Goal: Information Seeking & Learning: Learn about a topic

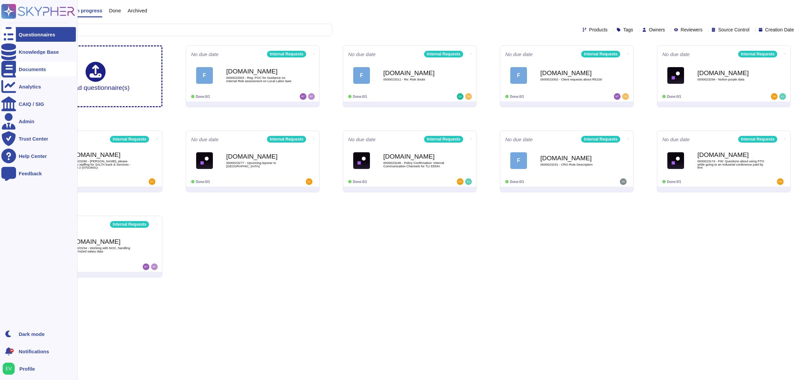
click at [36, 70] on div "Documents" at bounding box center [32, 69] width 27 height 5
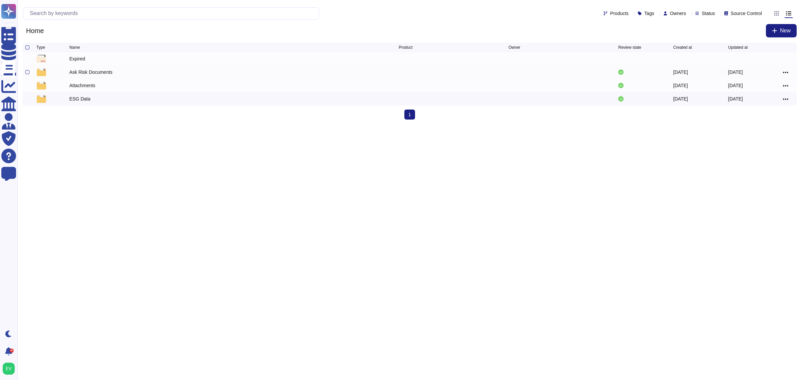
click at [75, 71] on div "Ask Risk Documents" at bounding box center [90, 72] width 43 height 7
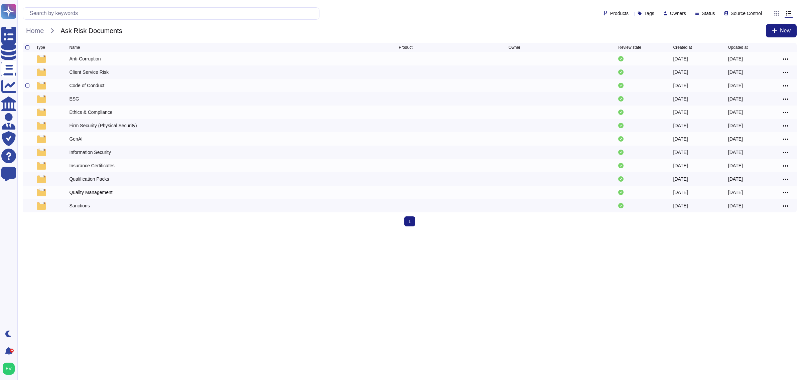
click at [75, 84] on div "Code of Conduct" at bounding box center [86, 85] width 35 height 7
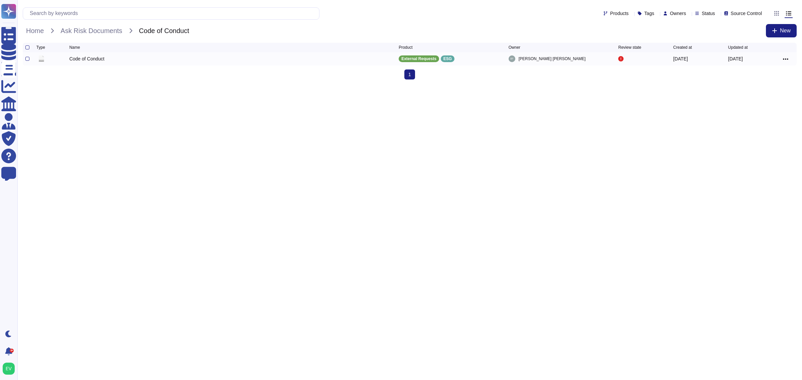
click at [98, 58] on div "Code of Conduct" at bounding box center [86, 58] width 35 height 7
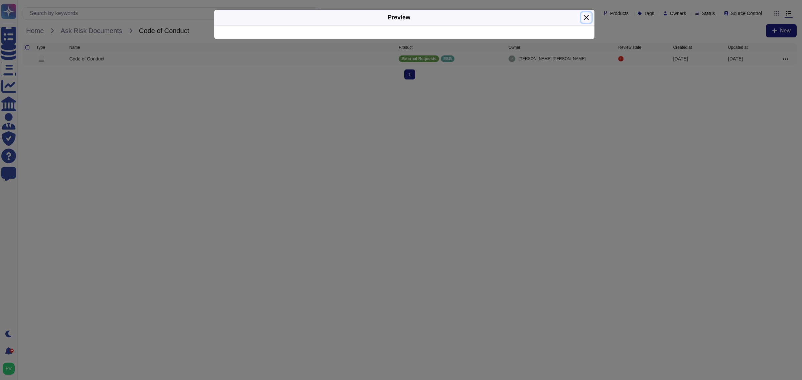
click at [588, 17] on button "Close" at bounding box center [586, 17] width 10 height 10
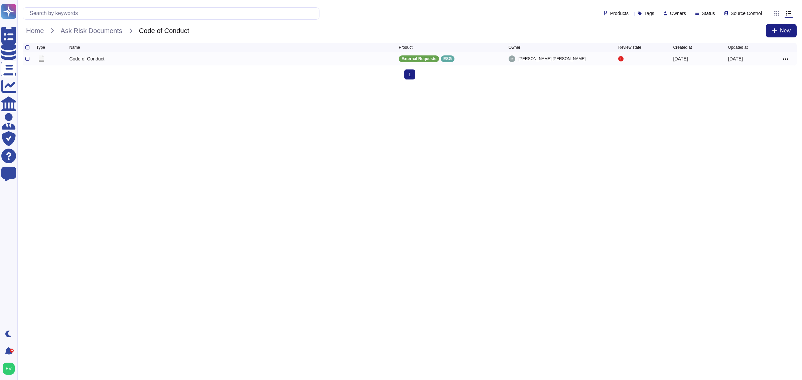
click at [39, 61] on icon "Code of Conduct" at bounding box center [41, 58] width 5 height 6
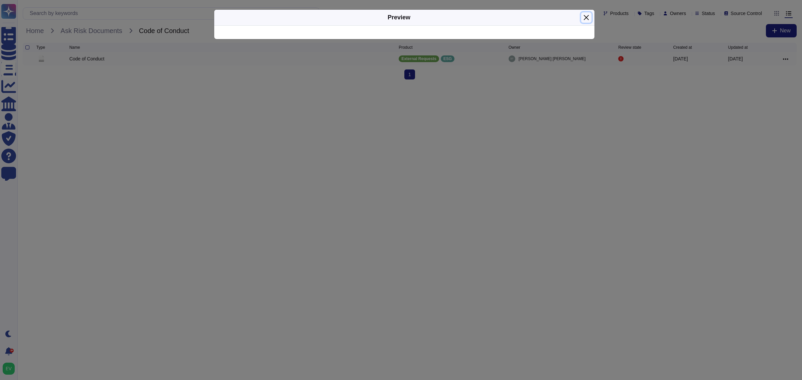
click at [585, 19] on button "Close" at bounding box center [586, 17] width 10 height 10
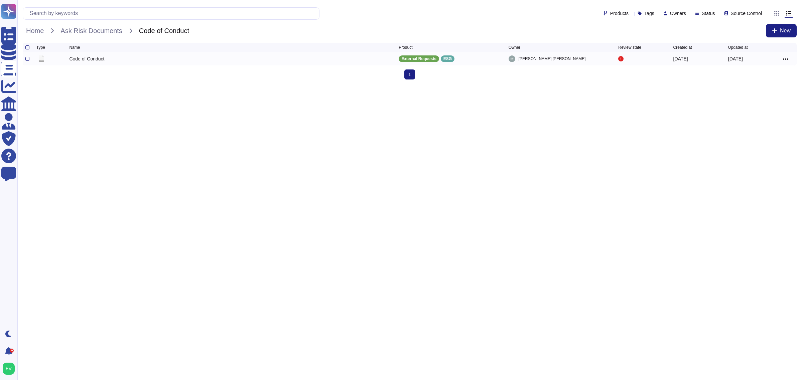
click at [791, 57] on div at bounding box center [788, 59] width 11 height 8
click at [787, 59] on icon at bounding box center [785, 59] width 5 height 6
click at [596, 85] on html "Questionnaires Knowledge Base Documents Analytics CAIQ / SIG Admin Trust Center…" at bounding box center [401, 42] width 802 height 85
click at [443, 60] on p "ESG" at bounding box center [447, 59] width 8 height 4
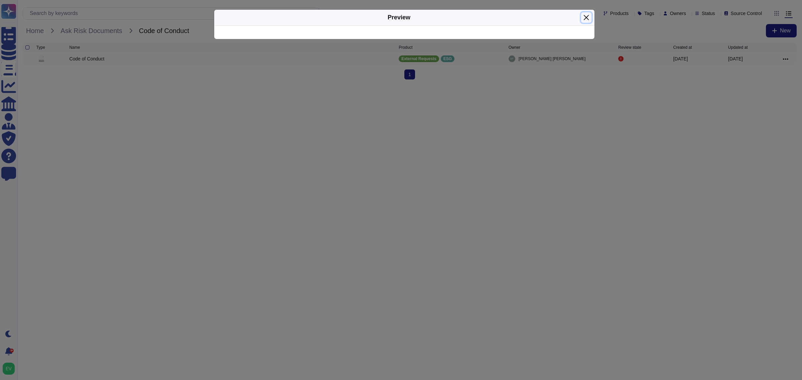
click at [585, 18] on button "Close" at bounding box center [586, 17] width 10 height 10
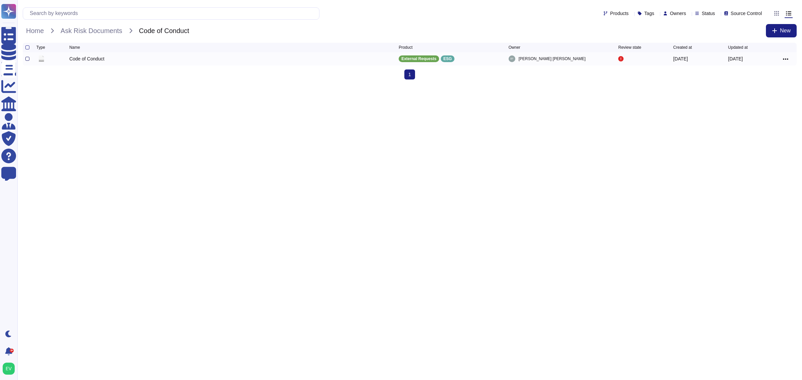
click at [27, 58] on div at bounding box center [30, 59] width 11 height 8
click at [0, 0] on div at bounding box center [0, 0] width 0 height 0
click at [0, 0] on input "checkbox" at bounding box center [0, 0] width 0 height 0
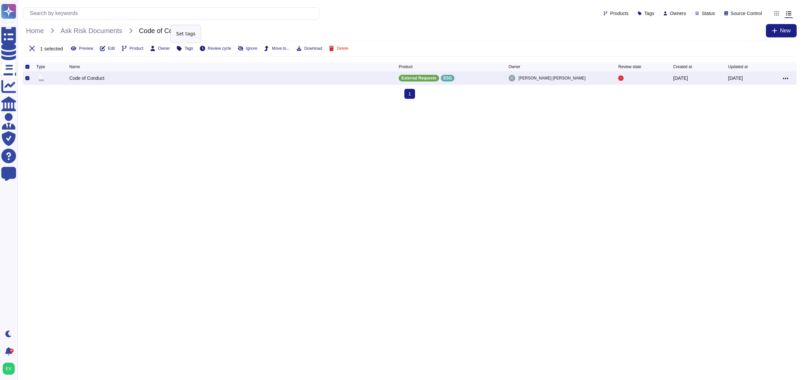
click at [183, 49] on button "Tags" at bounding box center [184, 48] width 16 height 5
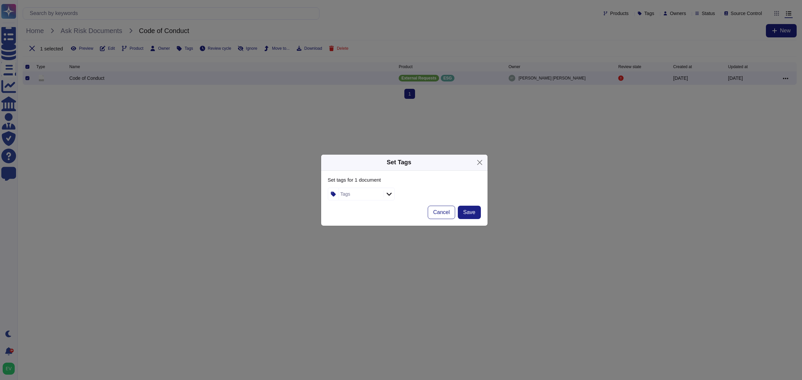
click at [348, 190] on div "Tags" at bounding box center [360, 194] width 43 height 12
click at [479, 163] on button "Close" at bounding box center [480, 162] width 10 height 10
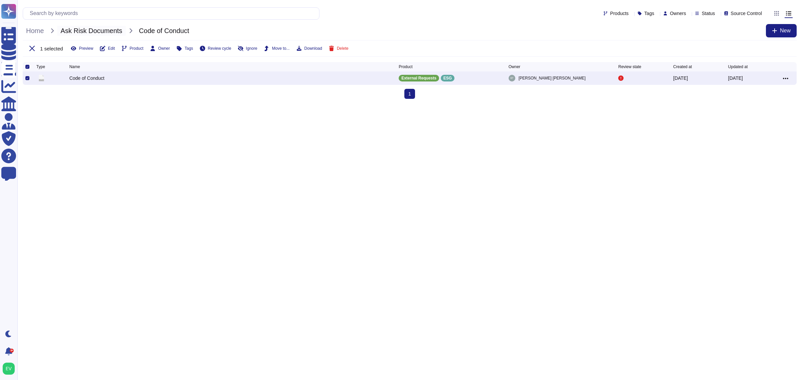
click at [99, 28] on span "Ask Risk Documents" at bounding box center [91, 31] width 69 height 10
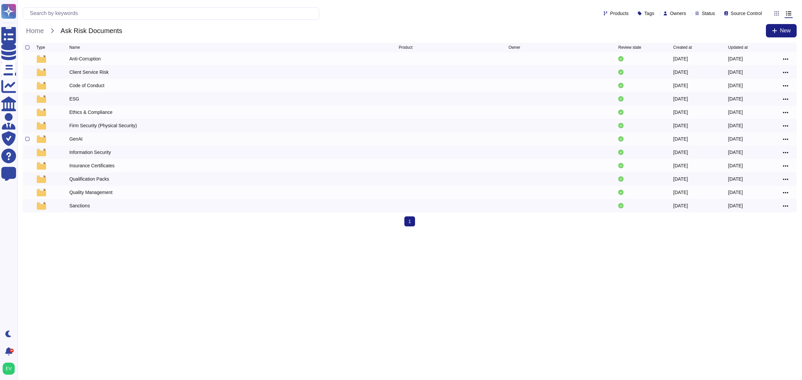
click at [74, 137] on div "GenAI" at bounding box center [75, 139] width 13 height 7
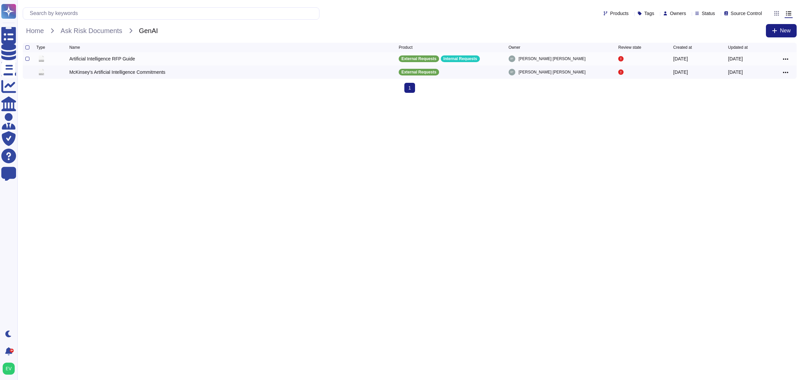
click at [96, 58] on div "Artificial Intelligence RFP Guide" at bounding box center [102, 58] width 66 height 7
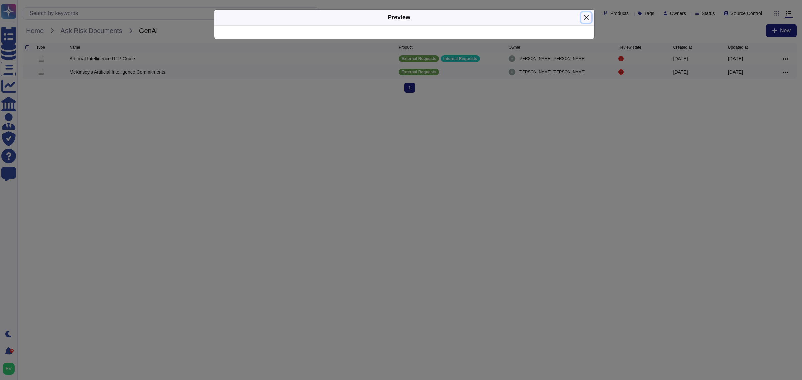
drag, startPoint x: 587, startPoint y: 19, endPoint x: 293, endPoint y: 33, distance: 293.7
click at [587, 18] on button "Close" at bounding box center [586, 17] width 10 height 10
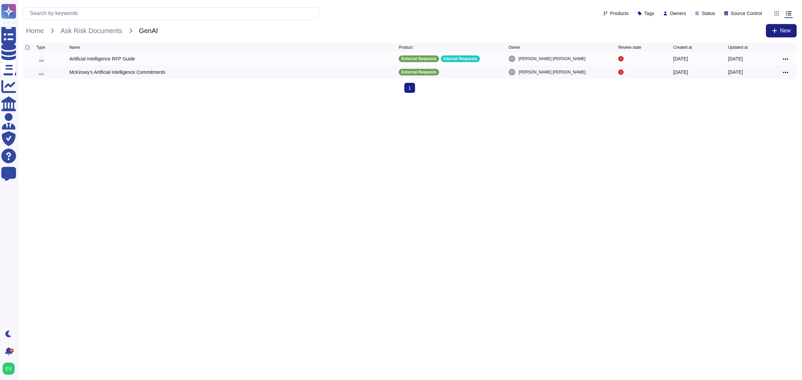
click at [101, 36] on div "Home Ask Risk Documents GenAI New" at bounding box center [410, 30] width 774 height 13
click at [102, 32] on span "Ask Risk Documents" at bounding box center [91, 31] width 69 height 10
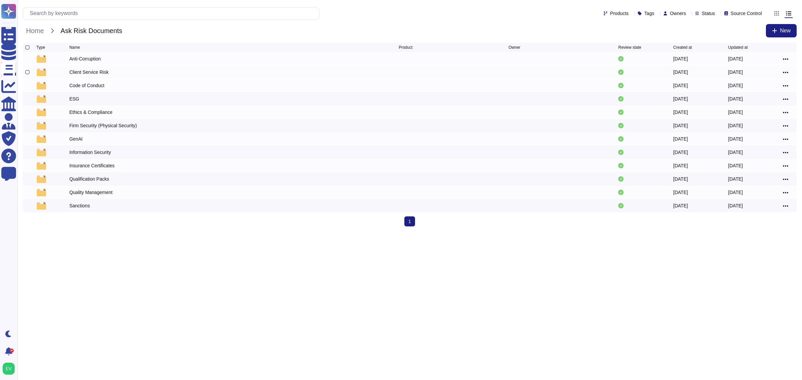
click at [96, 72] on div "Client Service Risk" at bounding box center [88, 72] width 39 height 7
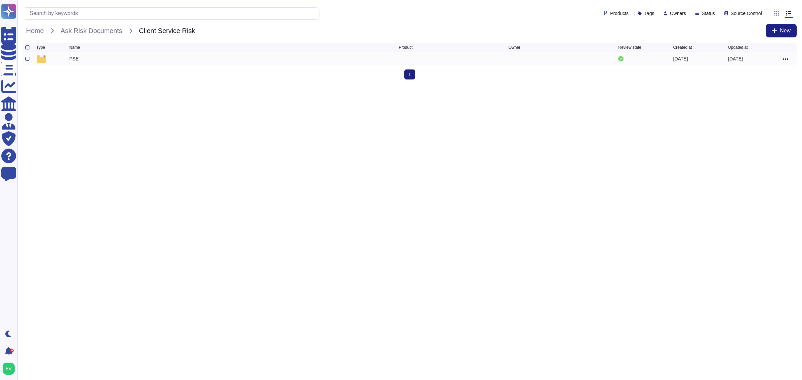
click at [71, 57] on div "PSE" at bounding box center [73, 58] width 9 height 7
click at [42, 28] on span "Home" at bounding box center [35, 31] width 24 height 10
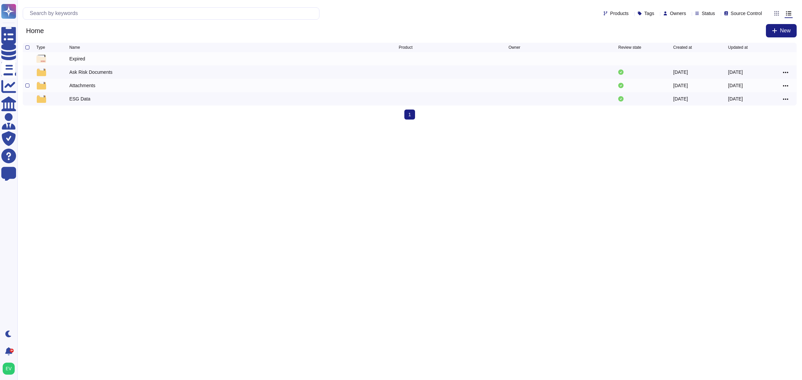
click at [90, 89] on div "Attachments" at bounding box center [82, 85] width 26 height 7
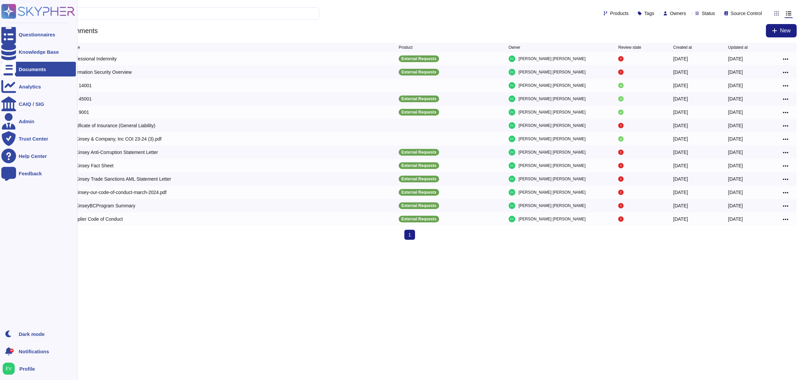
click at [17, 9] on icon at bounding box center [38, 11] width 74 height 15
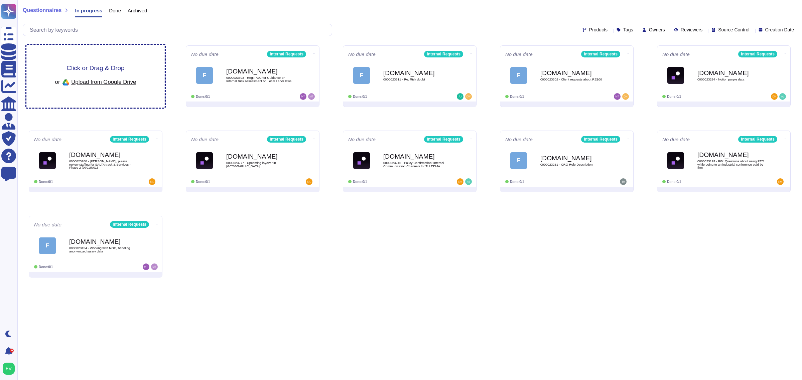
click at [91, 57] on div "Click or Drag & Drop or Upload from Google Drive" at bounding box center [95, 76] width 138 height 63
click at [262, 65] on div "[DOMAIN_NAME] 0000023303 - Reg: POC for Guidance on Internal Risk assessment on…" at bounding box center [260, 75] width 68 height 27
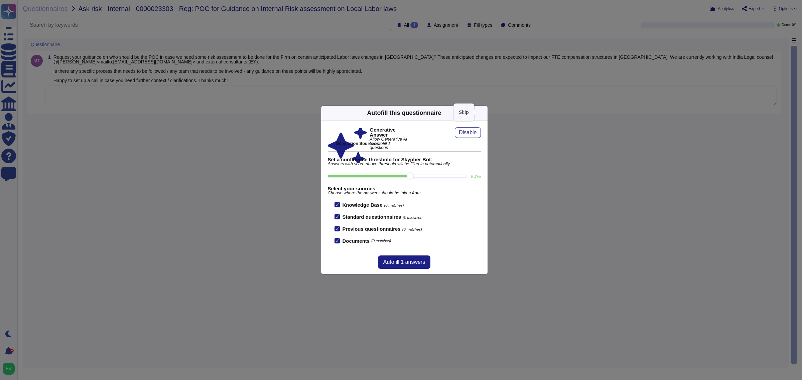
click at [484, 134] on icon at bounding box center [548, 198] width 128 height 128
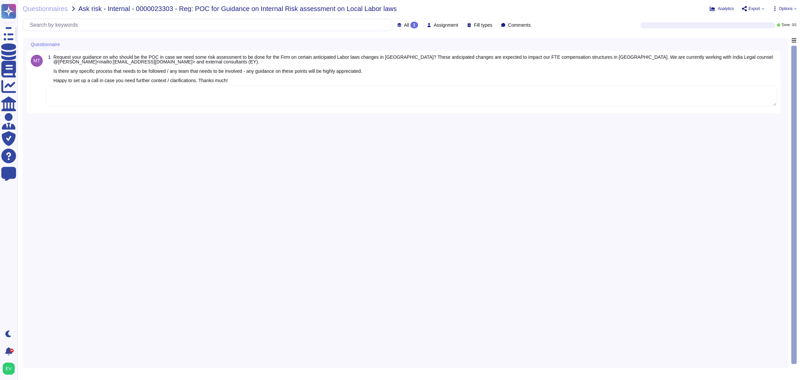
click at [751, 7] on span "Export" at bounding box center [755, 9] width 12 height 4
click at [722, 8] on span "Analytics" at bounding box center [726, 9] width 16 height 4
click at [794, 12] on div "Questionnaires Ask risk - Internal - 0000023303 - Reg: POC for Guidance on Inte…" at bounding box center [409, 190] width 785 height 380
click at [791, 9] on span "Options" at bounding box center [786, 9] width 14 height 4
click at [688, 3] on div "Questionnaires Ask risk - Internal - 0000023303 - Reg: POC for Guidance on Inte…" at bounding box center [409, 190] width 785 height 380
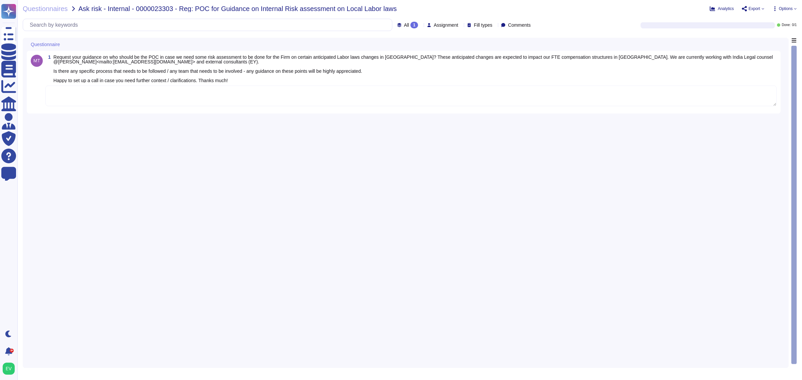
click at [330, 78] on span "Request your guidance on who should be the POC in case we need some risk assess…" at bounding box center [414, 69] width 723 height 28
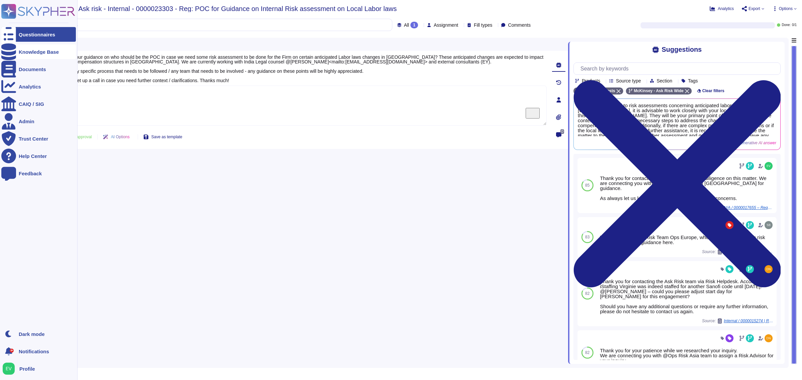
click at [39, 54] on div "Knowledge Base" at bounding box center [38, 51] width 75 height 15
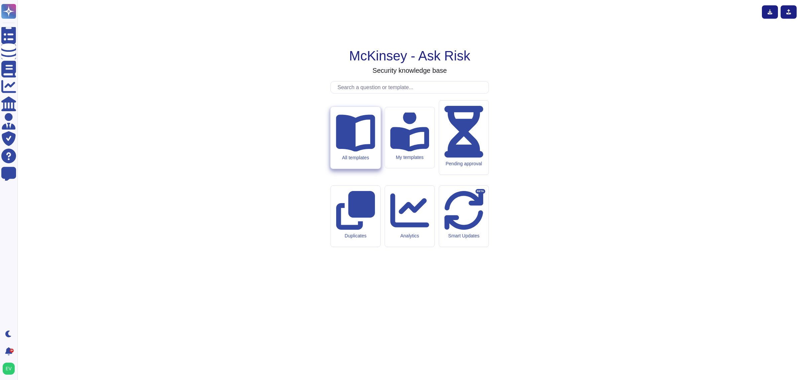
click at [363, 160] on div "All templates" at bounding box center [355, 158] width 39 height 6
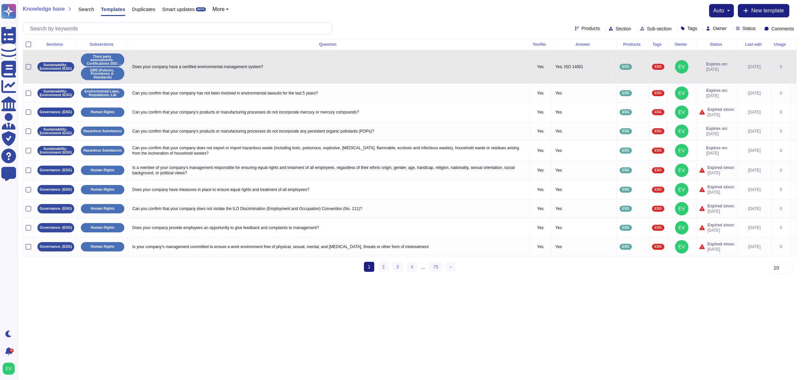
click at [165, 64] on p "Does your company have a certified environmental management system?" at bounding box center [329, 66] width 396 height 9
click at [28, 64] on div at bounding box center [28, 66] width 5 height 5
click at [0, 0] on input "checkbox" at bounding box center [0, 0] width 0 height 0
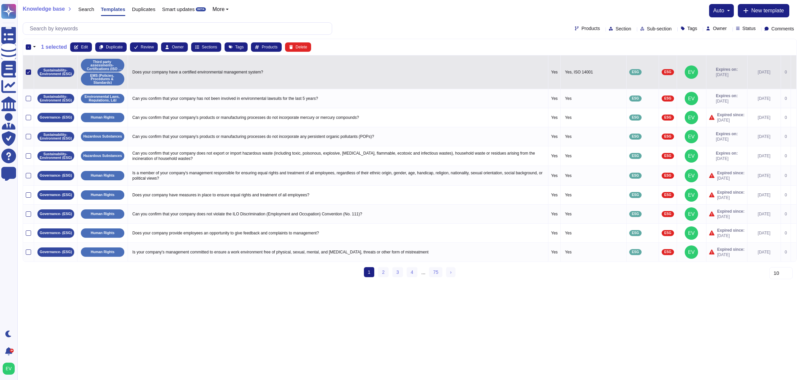
click at [28, 72] on icon at bounding box center [28, 72] width 3 height 3
click at [0, 0] on input "checkbox" at bounding box center [0, 0] width 0 height 0
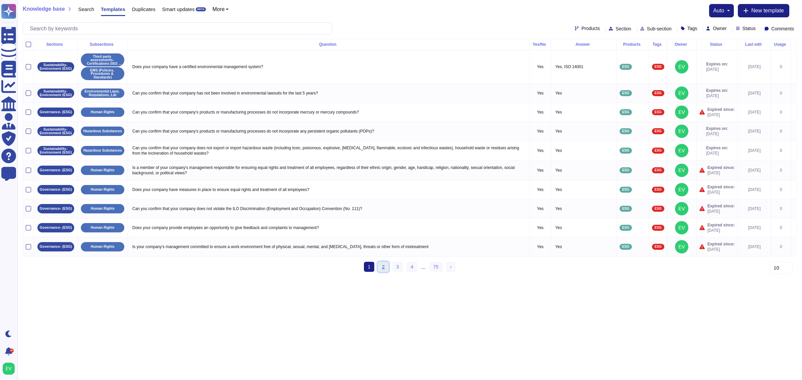
click at [383, 272] on link "2" at bounding box center [383, 267] width 11 height 10
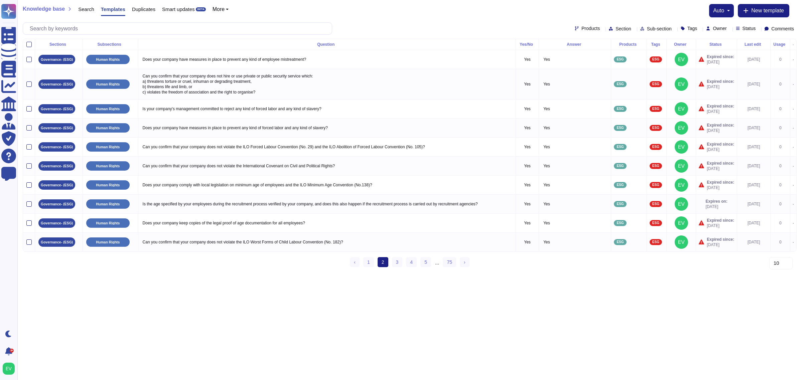
click at [403, 268] on ul "‹ Previous 1 2 (current) 3 4 5 ... 75 › Next" at bounding box center [409, 262] width 119 height 11
click at [411, 267] on link "4" at bounding box center [411, 262] width 11 height 10
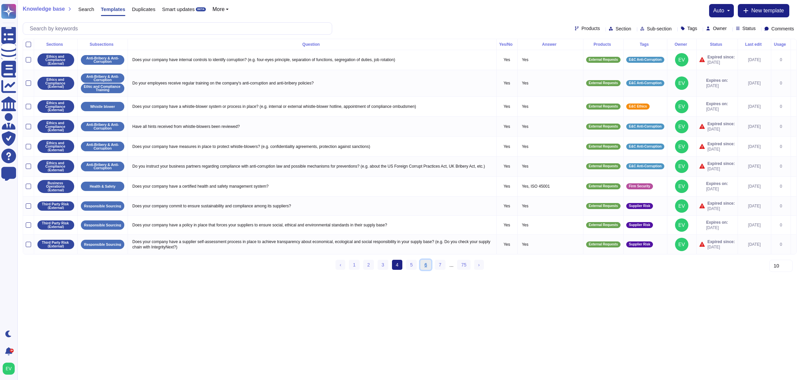
click at [427, 270] on link "6" at bounding box center [425, 265] width 11 height 10
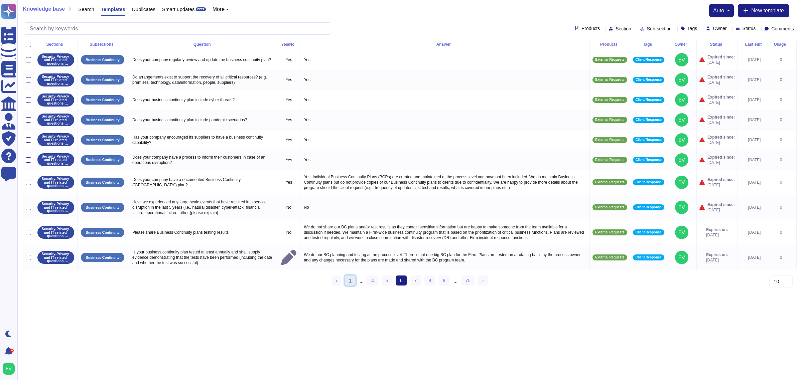
click at [349, 286] on link "1" at bounding box center [350, 281] width 11 height 10
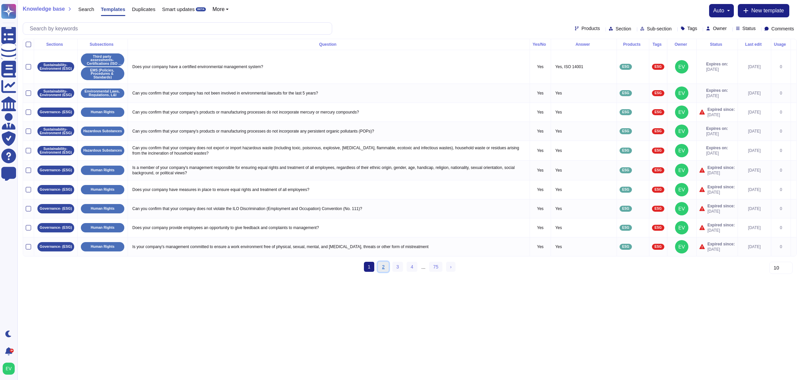
click at [384, 272] on link "2" at bounding box center [383, 267] width 11 height 10
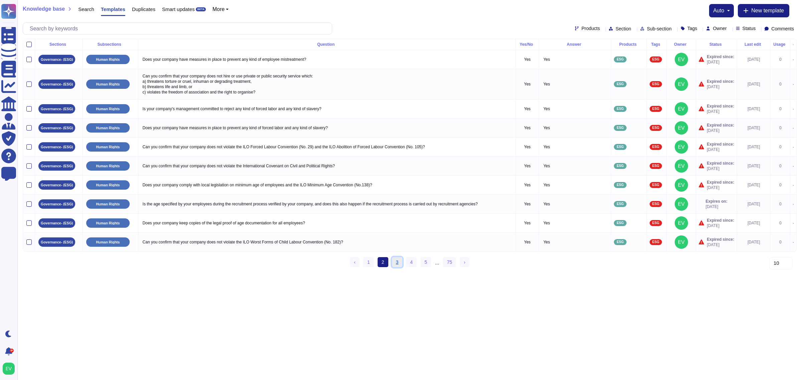
click at [399, 267] on link "3" at bounding box center [397, 262] width 11 height 10
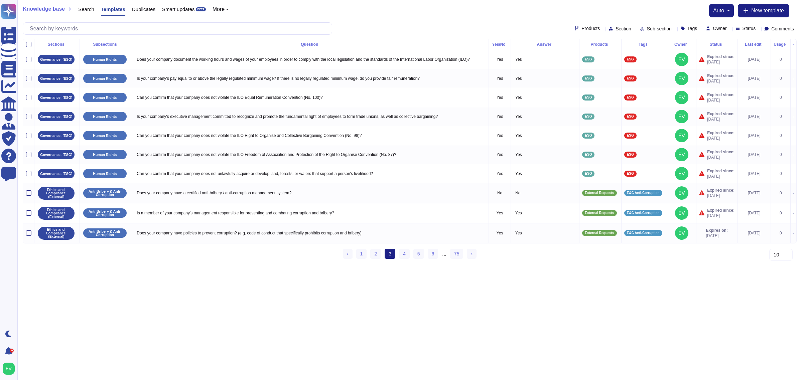
click at [647, 27] on span "Sub-section" at bounding box center [659, 28] width 25 height 5
click at [616, 29] on span "Section" at bounding box center [624, 28] width 16 height 5
click at [774, 44] on div "Usage" at bounding box center [781, 44] width 14 height 4
click at [779, 45] on div "Usage" at bounding box center [781, 44] width 14 height 4
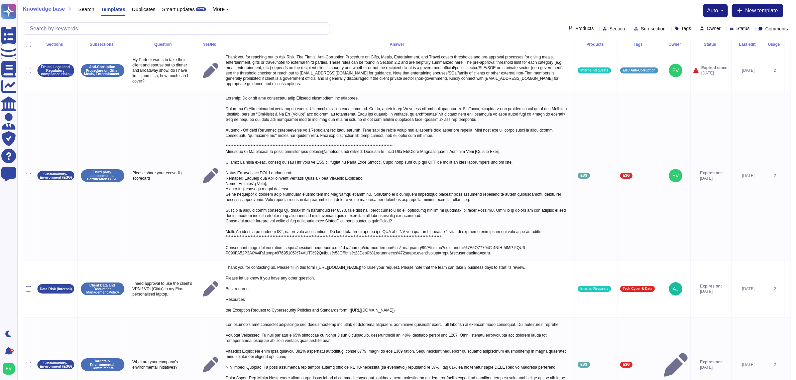
click at [782, 44] on icon at bounding box center [782, 44] width 0 height 0
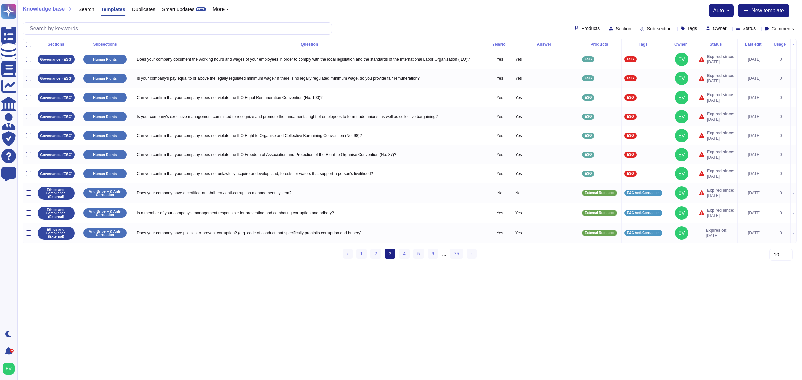
click at [788, 44] on icon at bounding box center [788, 44] width 0 height 0
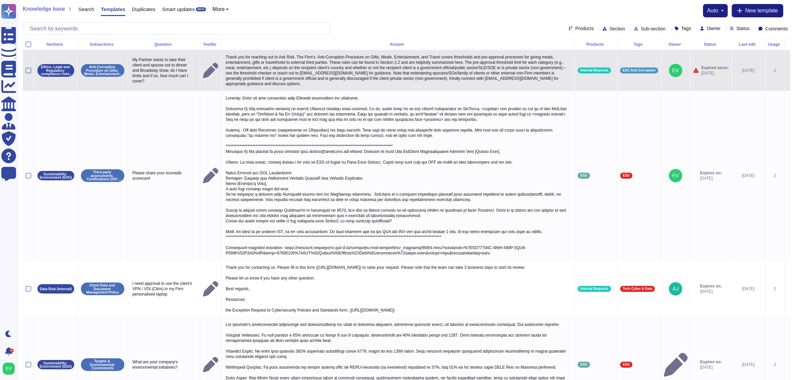
click at [768, 72] on div "2" at bounding box center [775, 70] width 14 height 5
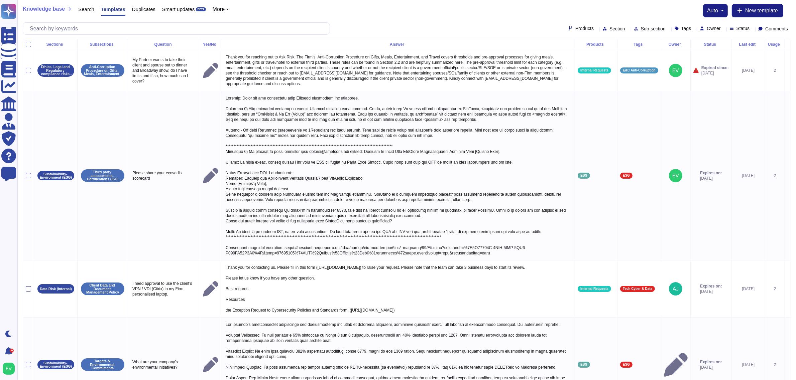
click at [787, 45] on icon at bounding box center [787, 45] width 0 height 0
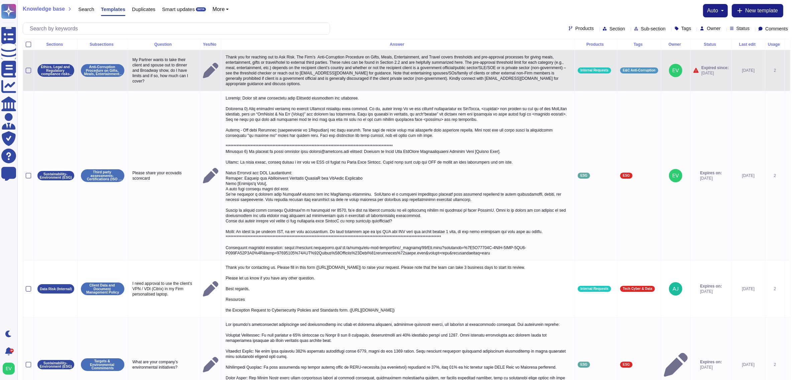
click at [389, 55] on p "Thank you for reaching out to Ask Risk. The Firm’s Anti-Corruption Procedure on…" at bounding box center [398, 70] width 348 height 35
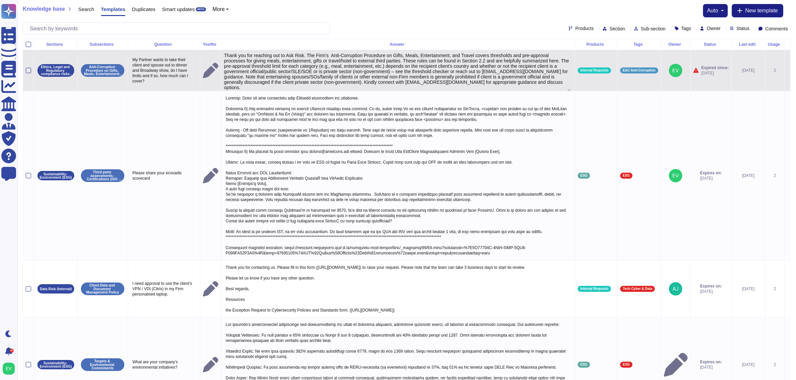
type textarea "Thank you for reaching out to Ask Risk. The Firm’s Anti-Corruption Procedure on…"
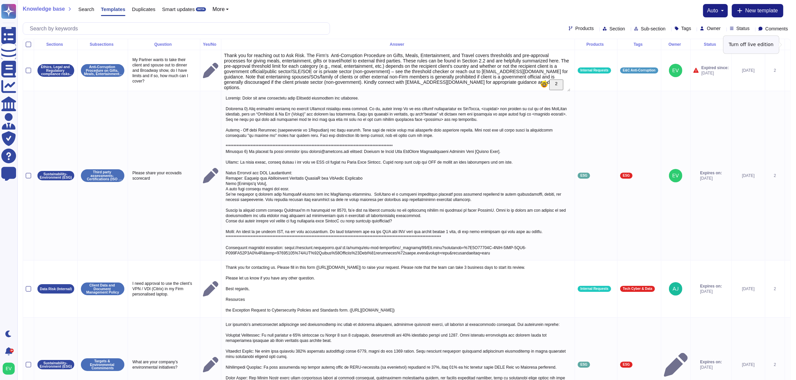
click at [787, 45] on icon at bounding box center [787, 45] width 0 height 0
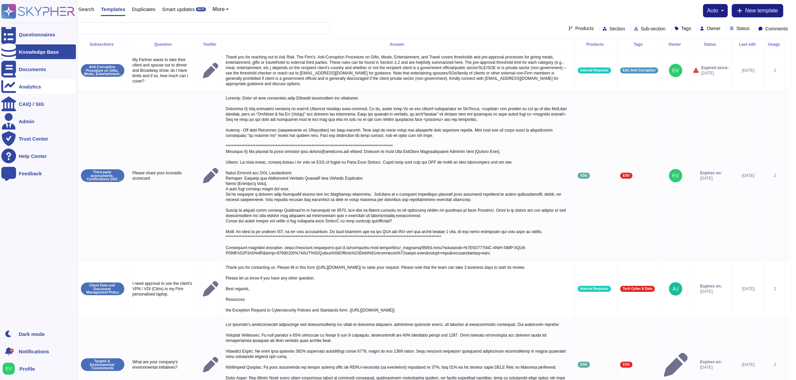
click at [25, 91] on div "Analytics" at bounding box center [38, 86] width 75 height 15
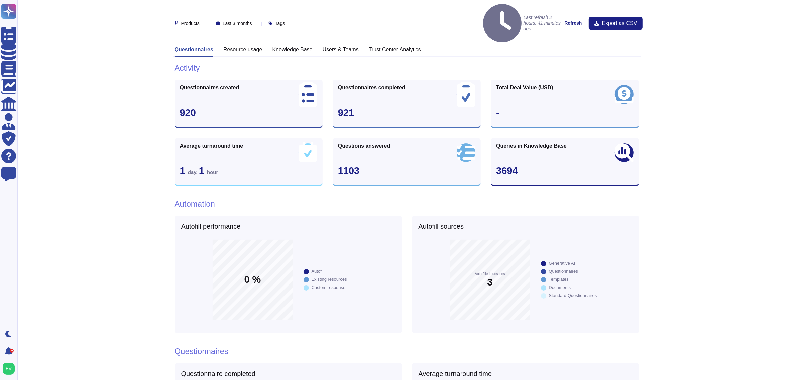
click at [333, 46] on h3 "Users & Teams" at bounding box center [340, 49] width 36 height 6
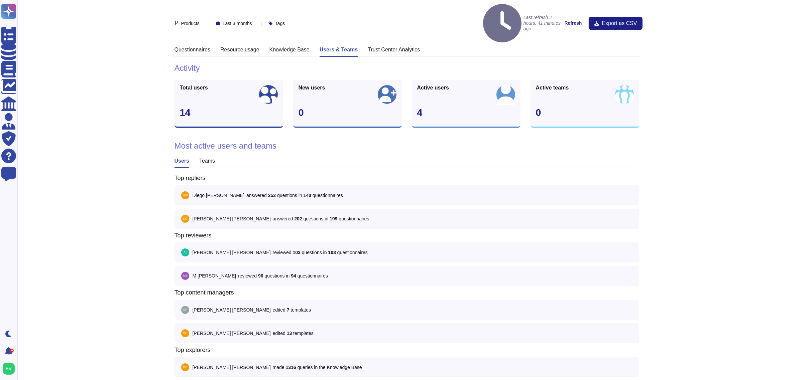
click at [293, 46] on h3 "Knowledge Base" at bounding box center [289, 49] width 40 height 6
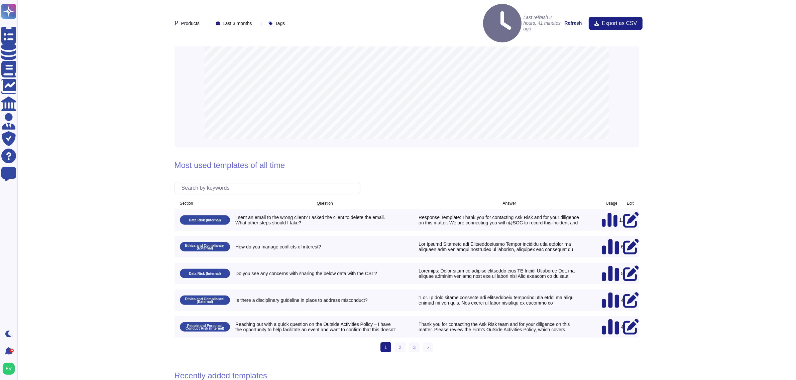
scroll to position [335, 0]
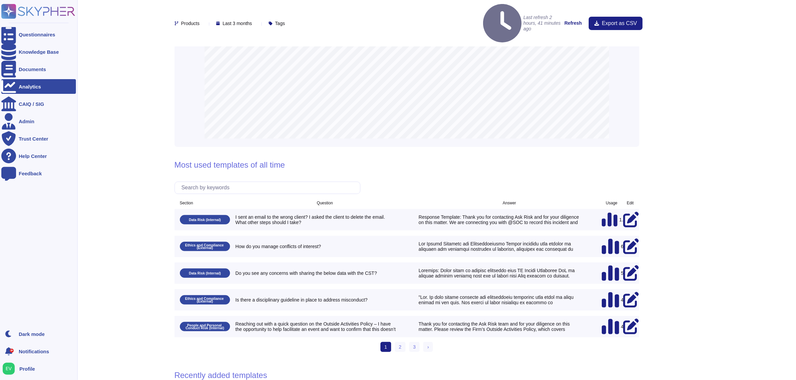
click at [51, 13] on icon at bounding box center [46, 11] width 57 height 9
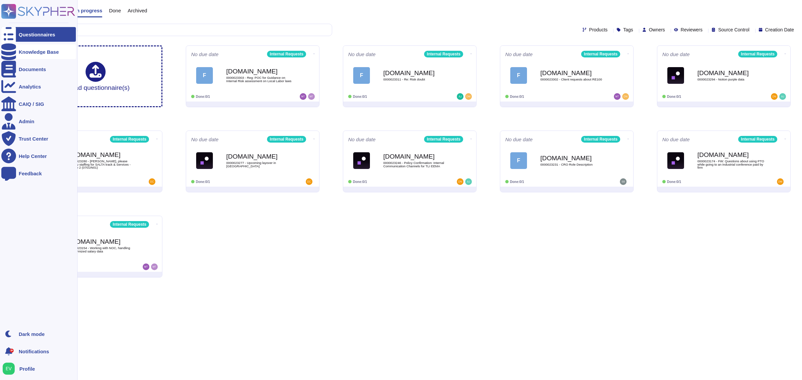
click at [42, 57] on div "Knowledge Base" at bounding box center [38, 51] width 75 height 15
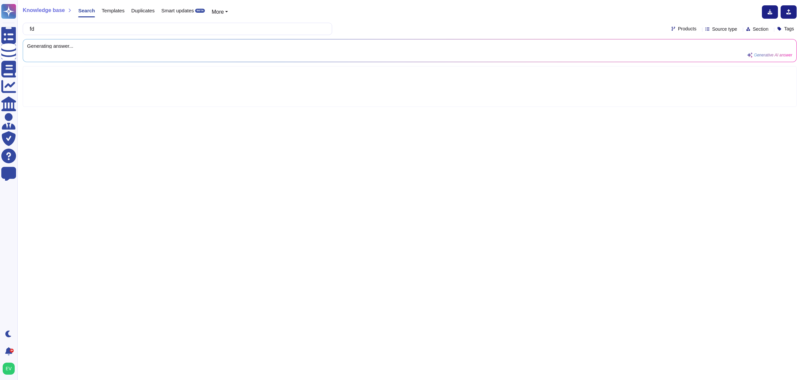
type input "f"
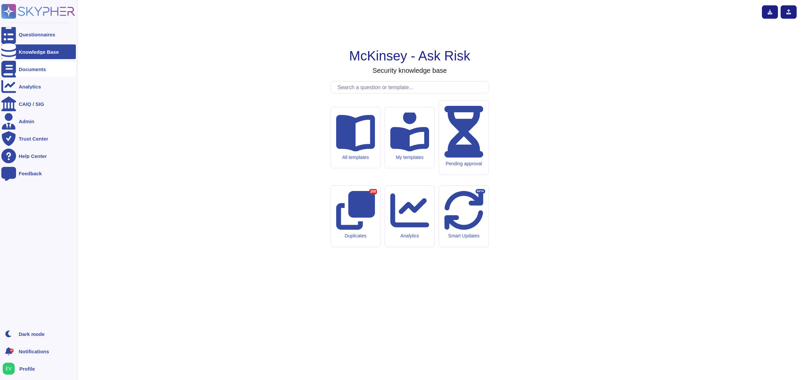
click at [44, 74] on div "Documents" at bounding box center [38, 69] width 75 height 15
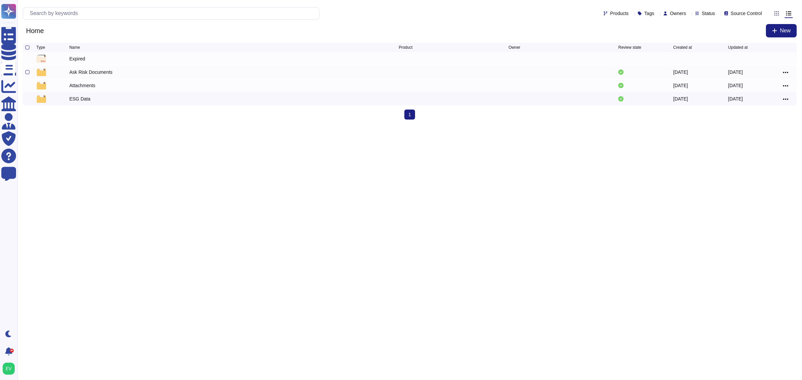
click at [84, 73] on div "Ask Risk Documents" at bounding box center [90, 72] width 43 height 7
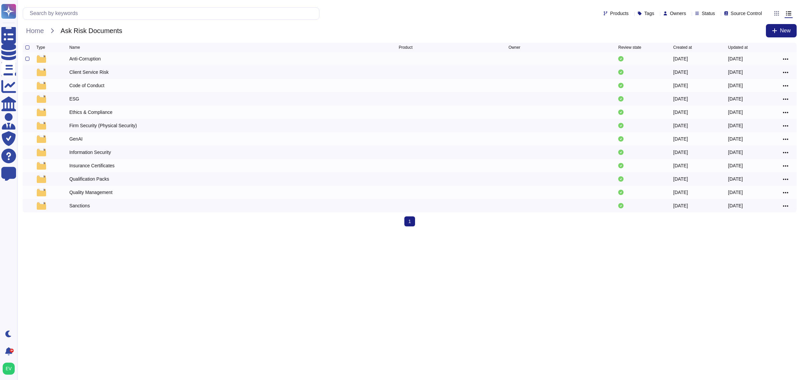
click at [84, 59] on div "Anti-Corruption" at bounding box center [84, 58] width 31 height 7
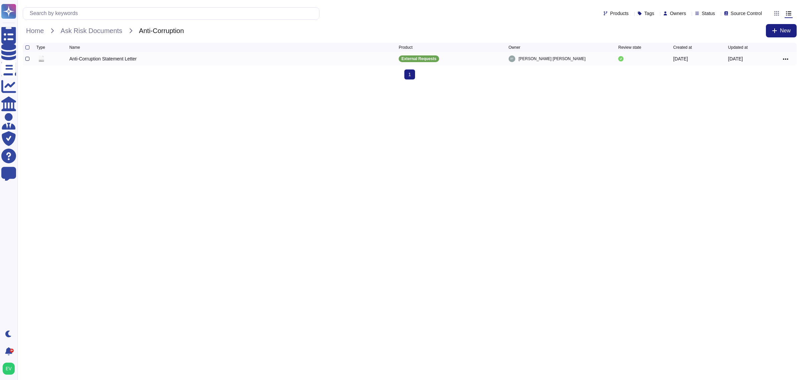
click at [27, 61] on div at bounding box center [27, 59] width 4 height 4
click at [0, 0] on input "checkbox" at bounding box center [0, 0] width 0 height 0
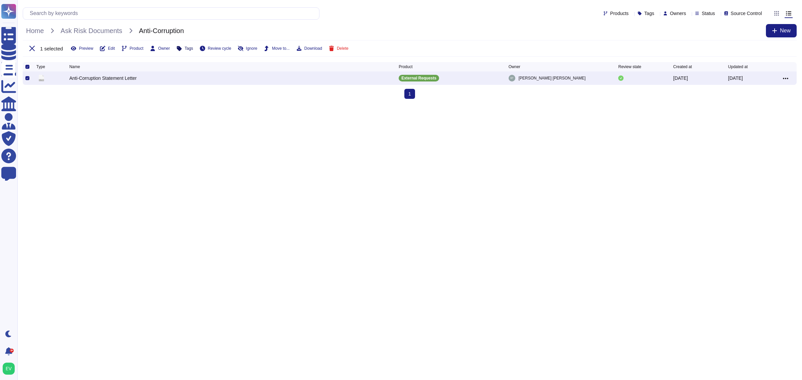
click at [177, 50] on icon at bounding box center [178, 48] width 5 height 5
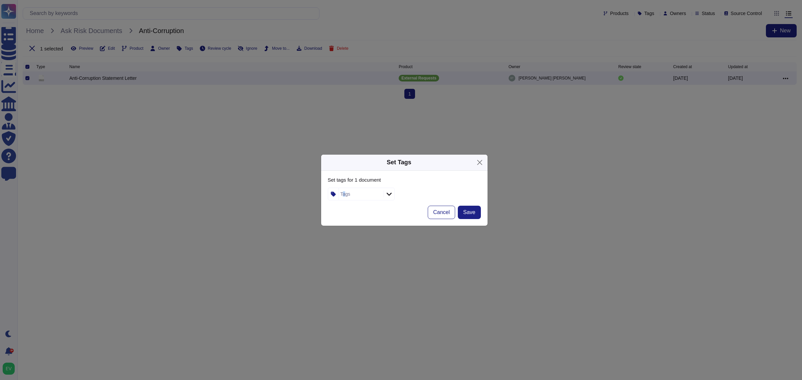
click at [344, 196] on div "Tags" at bounding box center [346, 194] width 10 height 5
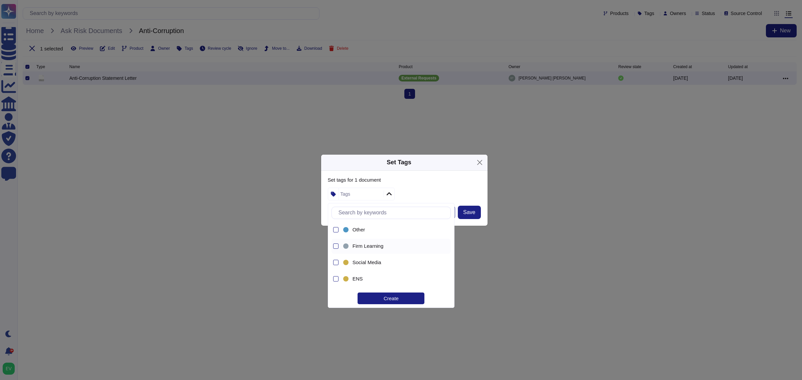
click at [373, 243] on span "Firm Learning" at bounding box center [368, 246] width 31 height 6
click at [387, 293] on div "Create" at bounding box center [391, 299] width 67 height 12
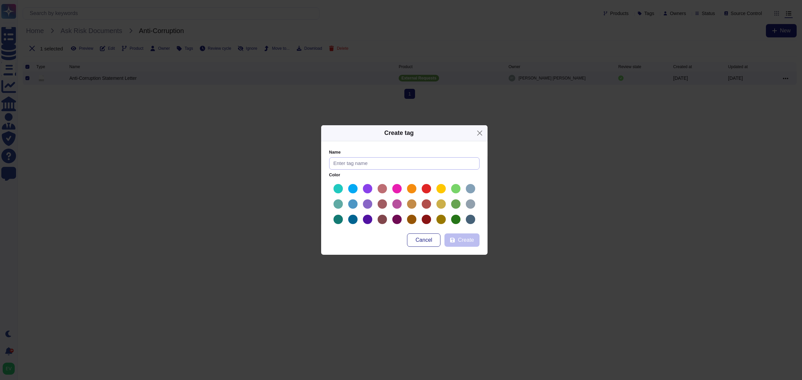
click at [357, 160] on input "text" at bounding box center [404, 163] width 150 height 12
click at [480, 131] on button "Close" at bounding box center [480, 133] width 10 height 10
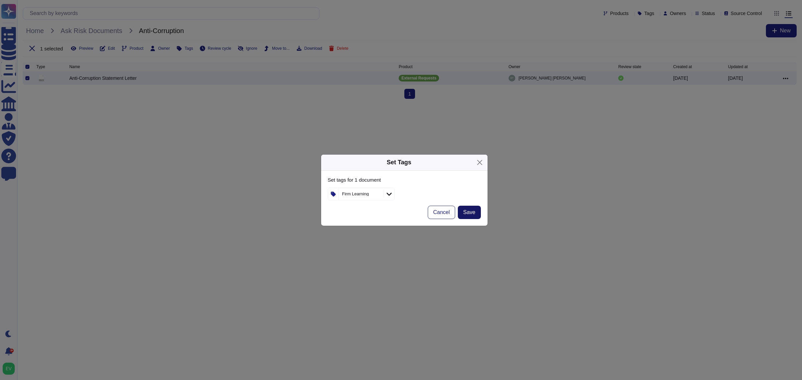
click at [471, 210] on span "Save" at bounding box center [469, 212] width 12 height 5
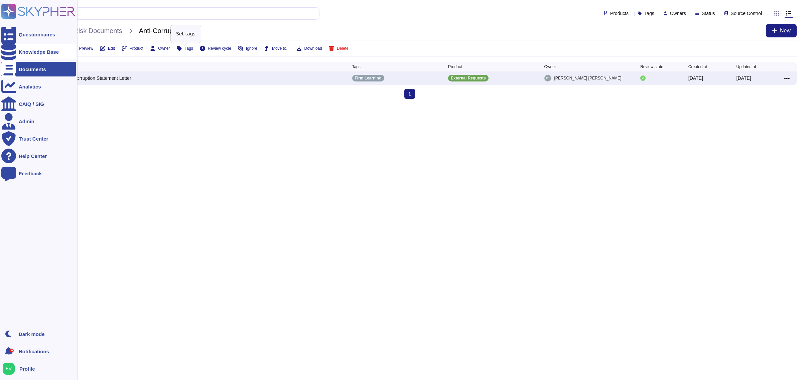
click at [26, 52] on div "Knowledge Base" at bounding box center [39, 51] width 40 height 5
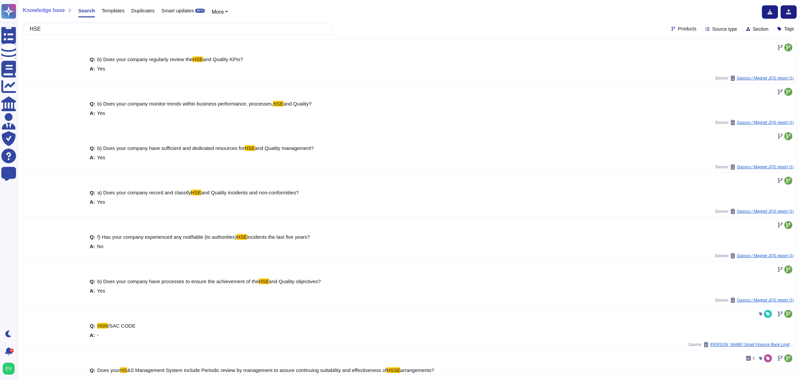
type input "HSE"
click at [784, 31] on span "Tags" at bounding box center [789, 28] width 10 height 5
type input "firm"
click at [710, 75] on span "Firm Security" at bounding box center [719, 78] width 29 height 6
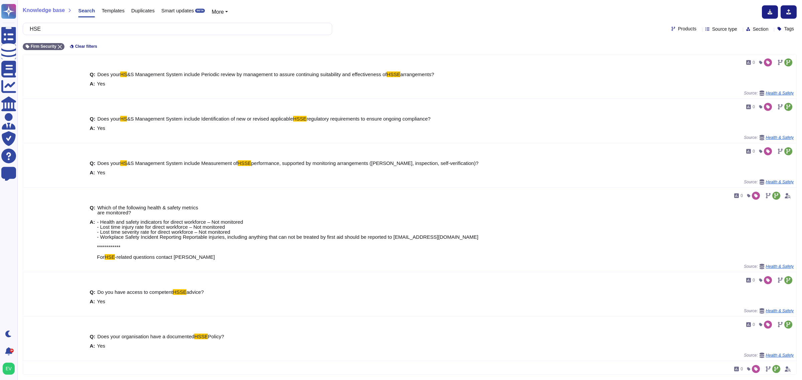
click at [553, 36] on div "Knowledge base Search Templates Duplicates Smart updates BETA More HSE Products…" at bounding box center [409, 190] width 785 height 380
click at [712, 27] on span "Source type" at bounding box center [724, 29] width 25 height 5
click at [707, 45] on div "Documents" at bounding box center [733, 45] width 70 height 15
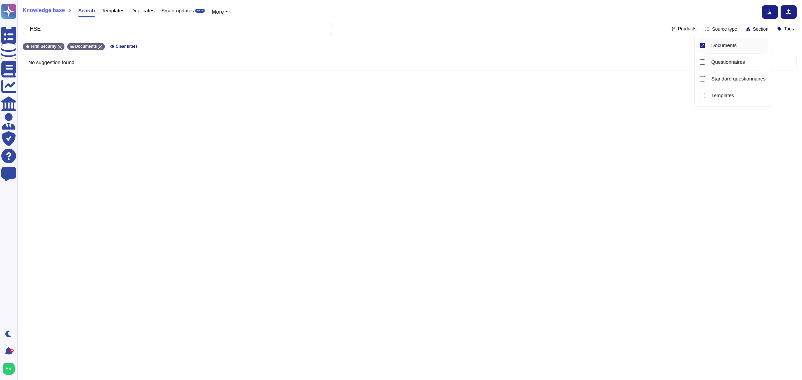
click at [369, 300] on div "Knowledge base Search Templates Duplicates Smart updates BETA More HSE Products…" at bounding box center [409, 190] width 785 height 380
click at [712, 31] on span "Source type" at bounding box center [724, 29] width 25 height 5
click at [700, 45] on div at bounding box center [702, 45] width 5 height 5
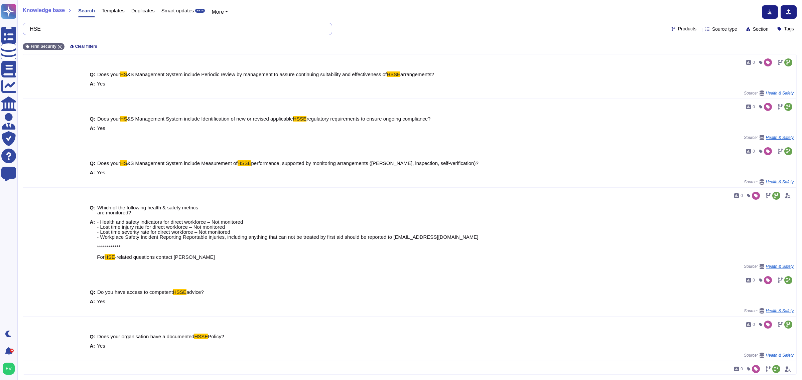
drag, startPoint x: 49, startPoint y: 30, endPoint x: 29, endPoint y: 24, distance: 20.4
click at [29, 24] on div "HSE" at bounding box center [177, 29] width 309 height 12
click at [49, 31] on input "HSE" at bounding box center [175, 29] width 299 height 12
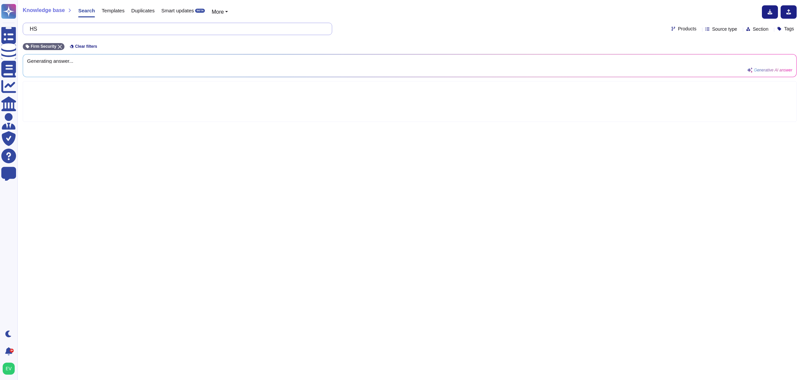
type input "H"
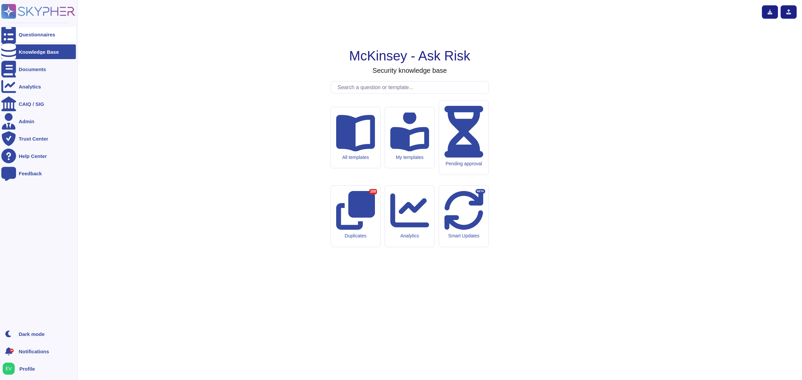
click at [25, 37] on div "Questionnaires" at bounding box center [38, 34] width 75 height 15
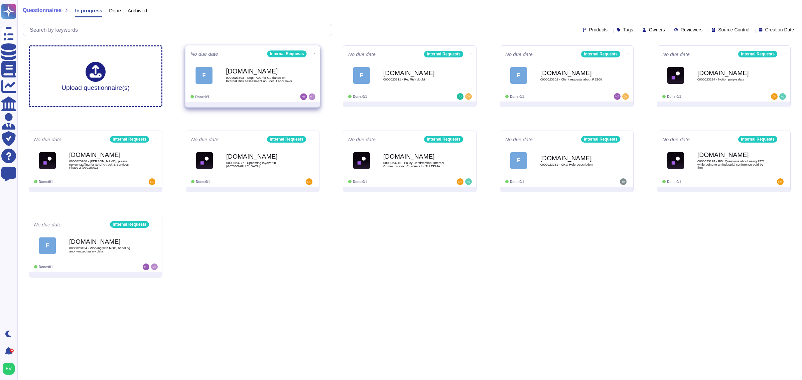
click at [291, 82] on span "0000023303 - Reg: POC for Guidance on Internal Risk assessment on Local Labor l…" at bounding box center [260, 79] width 68 height 6
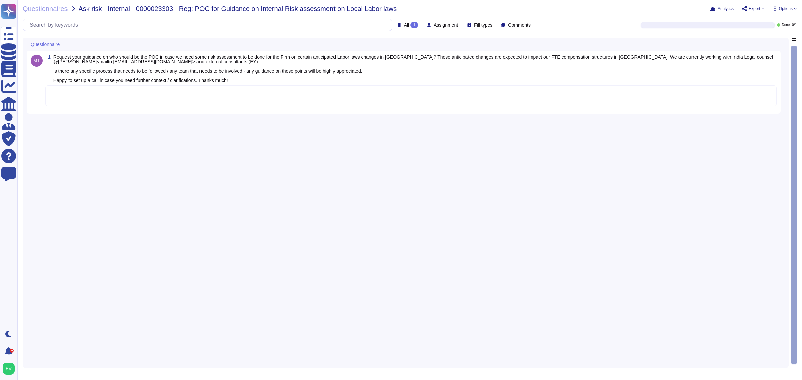
click at [751, 7] on span "Export" at bounding box center [755, 9] width 12 height 4
click at [255, 74] on span "Request your guidance on who should be the POC in case we need some risk assess…" at bounding box center [412, 68] width 719 height 29
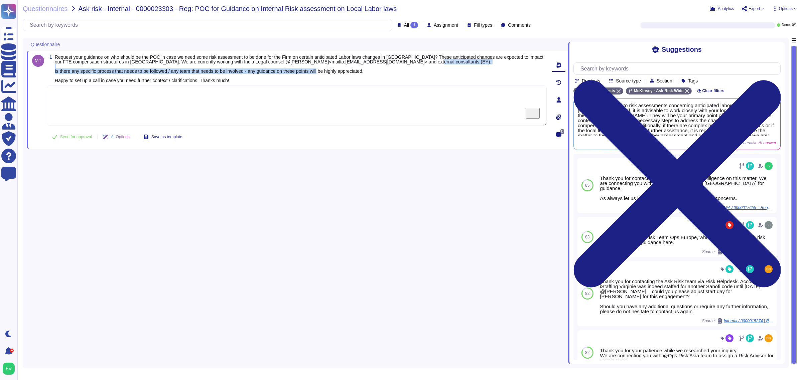
drag, startPoint x: 402, startPoint y: 74, endPoint x: 64, endPoint y: 65, distance: 338.3
click at [64, 65] on span "Request your guidance on who should be the POC in case we need some risk assess…" at bounding box center [301, 69] width 492 height 28
click at [93, 74] on span "Request your guidance on who should be the POC in case we need some risk assess…" at bounding box center [299, 68] width 489 height 29
drag, startPoint x: 235, startPoint y: 86, endPoint x: 154, endPoint y: 69, distance: 82.8
click at [154, 69] on div "1 Request your guidance on who should be the POC in case we need some risk asse…" at bounding box center [289, 100] width 515 height 90
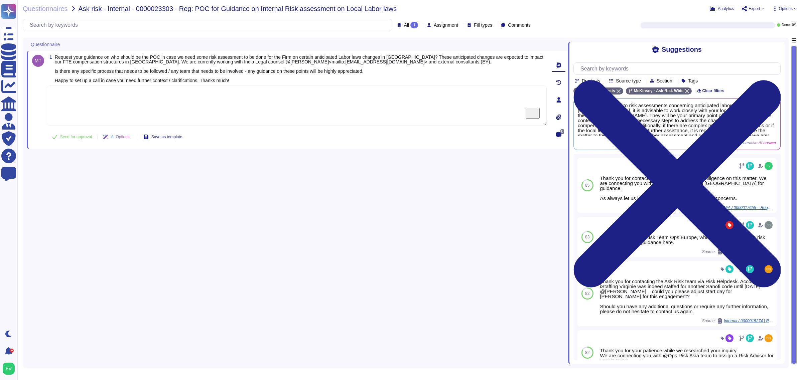
click at [172, 75] on span "Request your guidance on who should be the POC in case we need some risk assess…" at bounding box center [301, 69] width 492 height 28
click at [238, 80] on span "Request your guidance on who should be the POC in case we need some risk assess…" at bounding box center [301, 69] width 492 height 28
click at [722, 12] on div "Questionnaires Ask risk - Internal - 0000023303 - Reg: POC for Guidance on Inte…" at bounding box center [409, 190] width 785 height 380
click at [722, 8] on span "Analytics" at bounding box center [726, 9] width 16 height 4
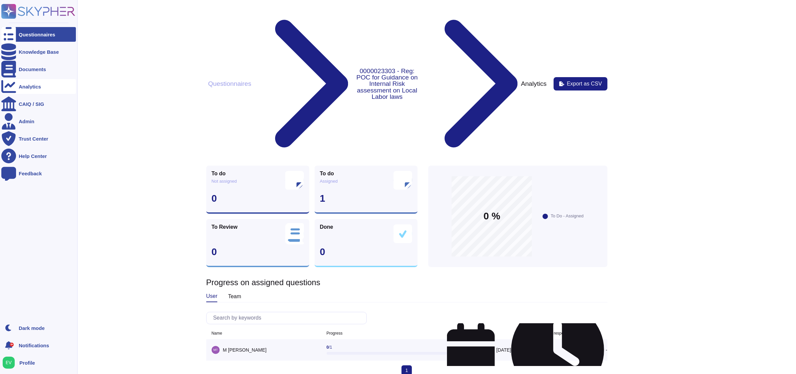
click at [24, 90] on div "Analytics" at bounding box center [38, 86] width 75 height 15
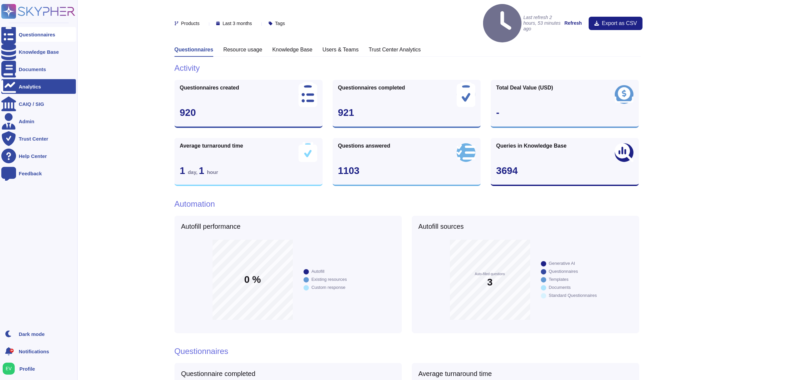
click at [33, 33] on div "Questionnaires" at bounding box center [37, 34] width 36 height 5
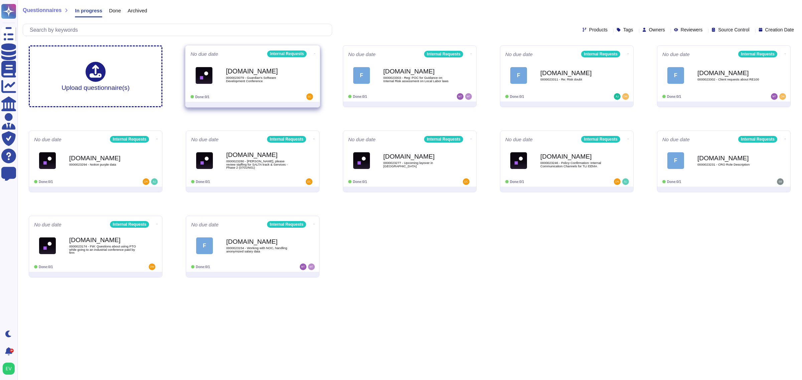
click at [263, 82] on span "0000023079 - Guardian's Software Development Conference" at bounding box center [260, 79] width 68 height 6
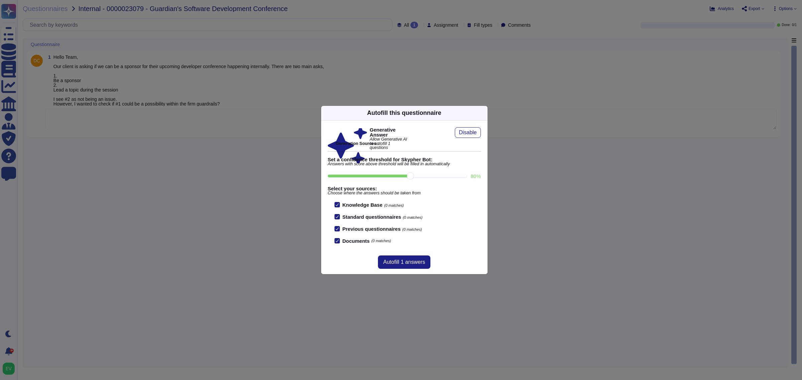
click at [484, 113] on icon at bounding box center [484, 113] width 0 height 0
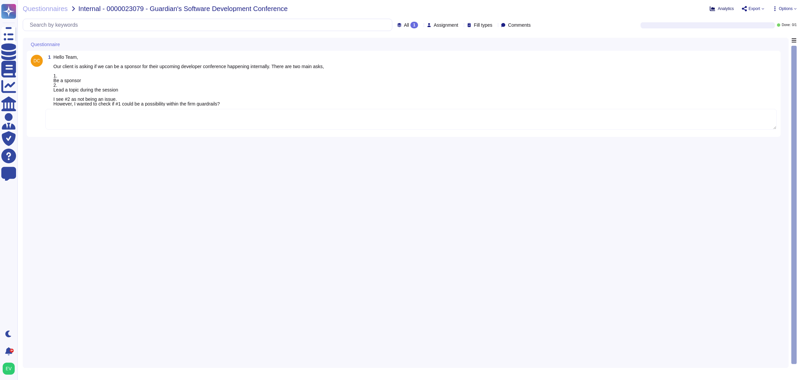
click at [720, 7] on span "Analytics" at bounding box center [726, 9] width 16 height 4
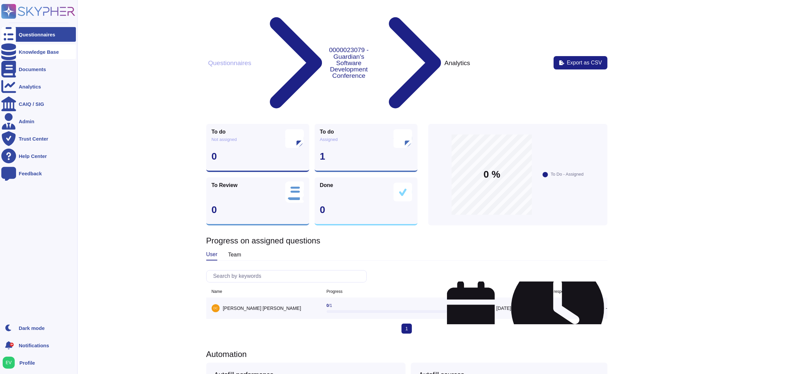
click at [40, 51] on div "Knowledge Base" at bounding box center [39, 51] width 40 height 5
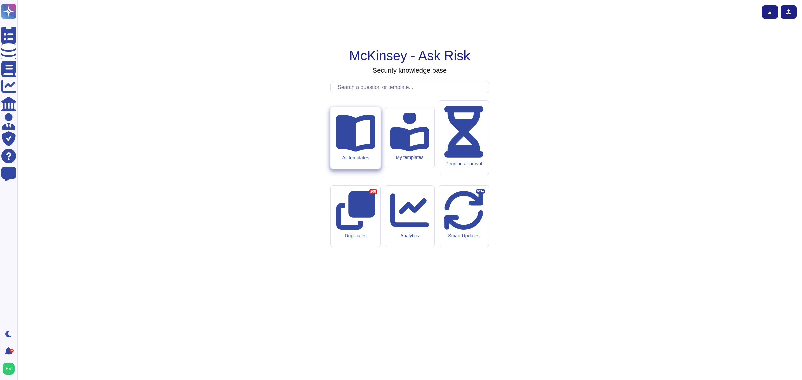
click at [358, 151] on icon at bounding box center [355, 131] width 39 height 39
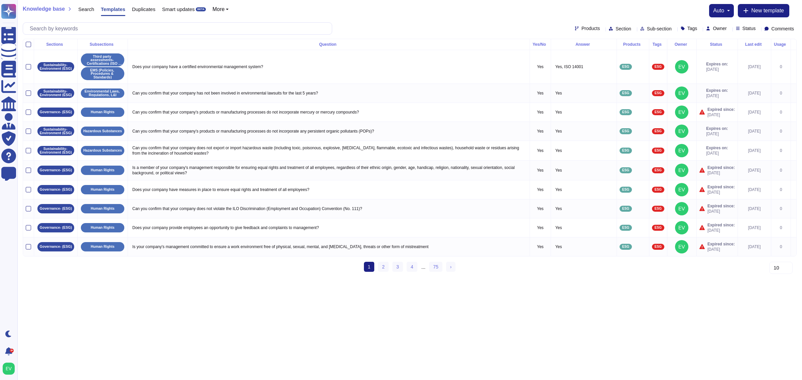
click at [44, 11] on span "Knowledge base" at bounding box center [44, 8] width 42 height 5
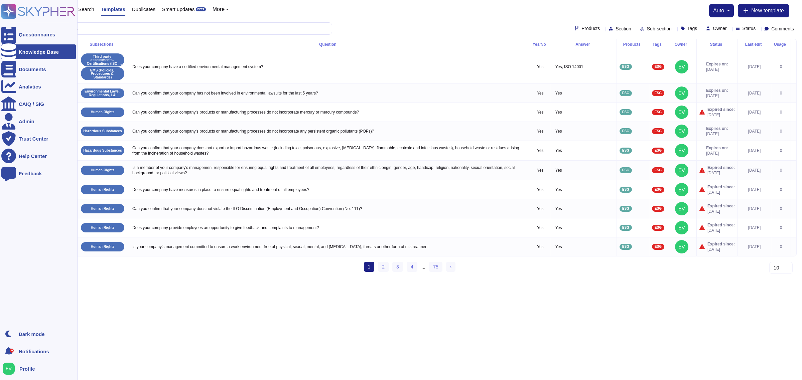
click at [14, 10] on rect at bounding box center [8, 11] width 15 height 15
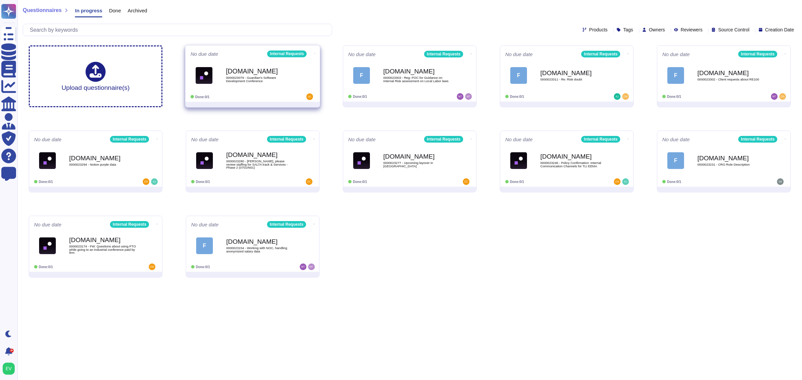
click at [235, 76] on span "0000023079 - Guardian's Software Development Conference" at bounding box center [260, 79] width 68 height 6
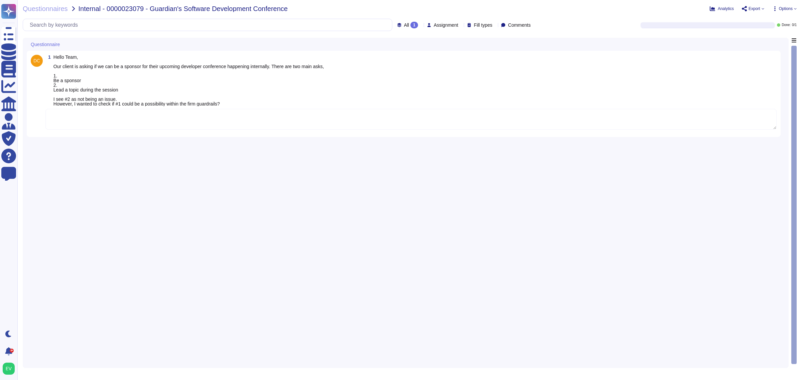
click at [104, 121] on textarea "To enrich screen reader interactions, please activate Accessibility in Grammarl…" at bounding box center [410, 119] width 731 height 21
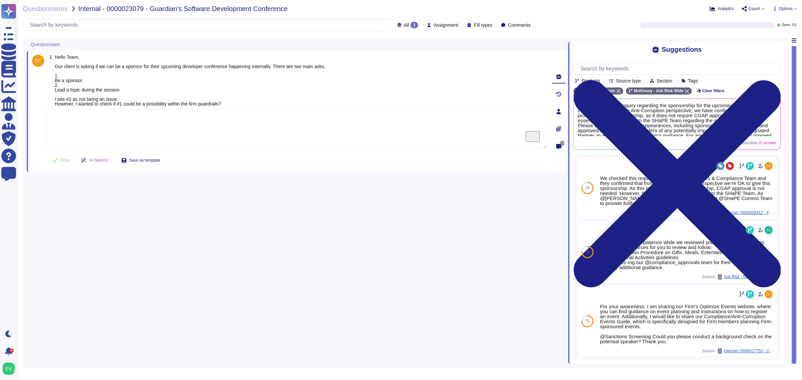
click at [715, 9] on icon at bounding box center [712, 8] width 5 height 5
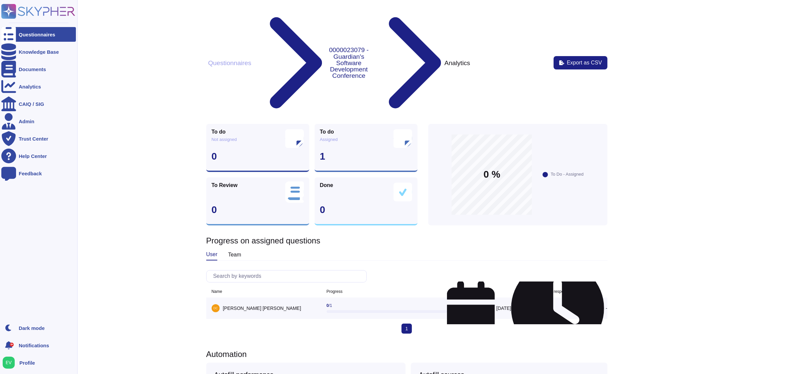
click at [14, 32] on div at bounding box center [8, 34] width 15 height 15
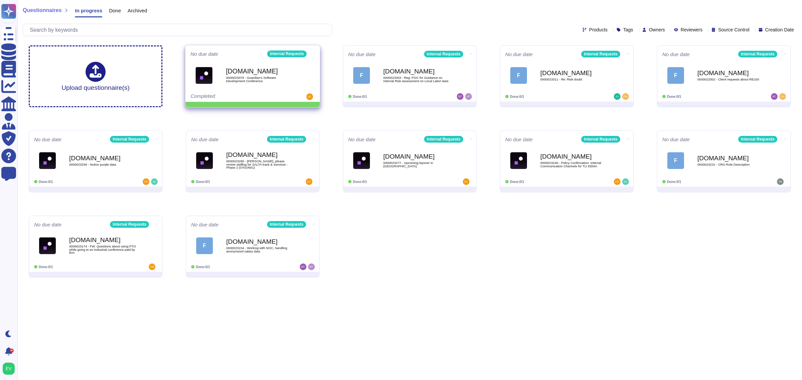
click at [277, 77] on span "0000023079 - Guardian's Software Development Conference" at bounding box center [260, 79] width 68 height 6
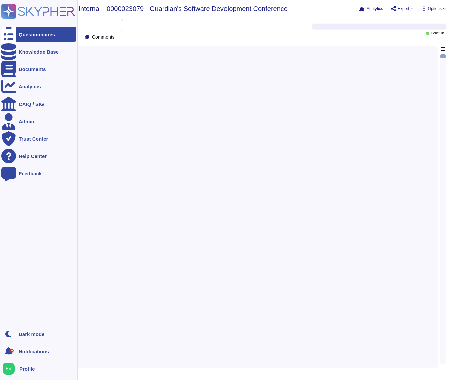
click at [56, 37] on div "Questionnaires" at bounding box center [38, 34] width 75 height 15
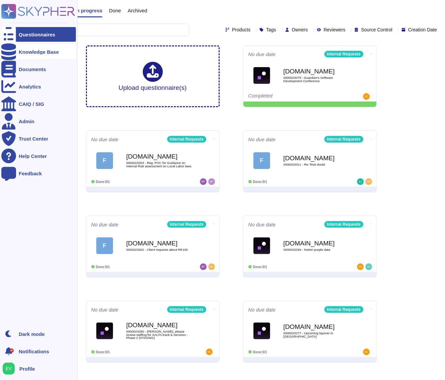
click at [38, 55] on div "Knowledge Base" at bounding box center [38, 51] width 75 height 15
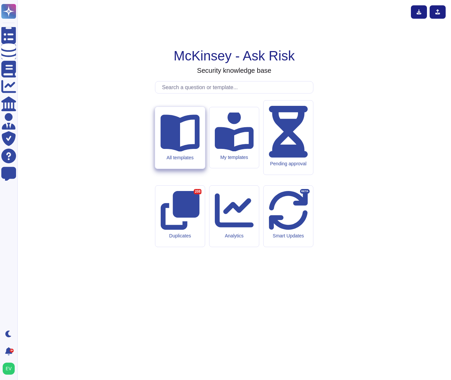
click at [181, 151] on icon at bounding box center [179, 131] width 39 height 39
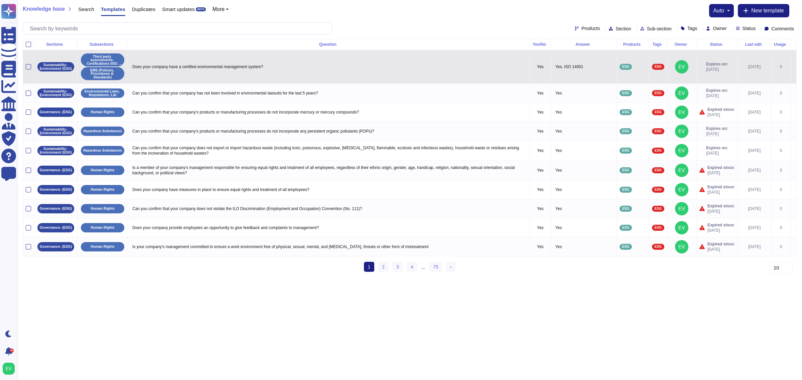
click at [196, 75] on td "Does your company have a certified environmental management system?" at bounding box center [329, 67] width 402 height 34
click at [209, 72] on td "Does your company have a certified environmental management system?" at bounding box center [329, 67] width 402 height 34
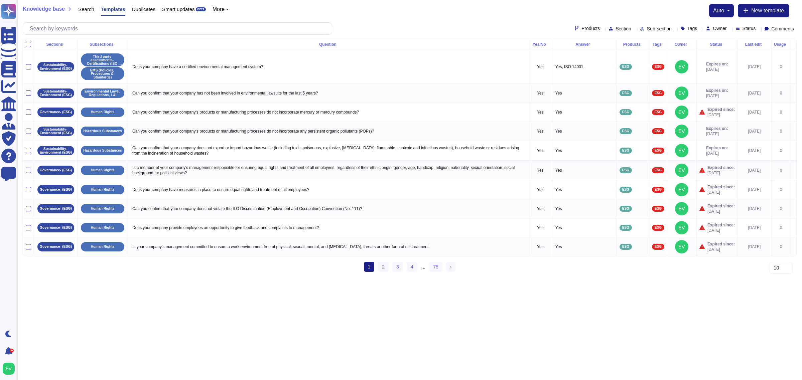
click at [776, 46] on div "Usage" at bounding box center [781, 44] width 14 height 4
click at [777, 44] on div "Usage" at bounding box center [781, 44] width 14 height 4
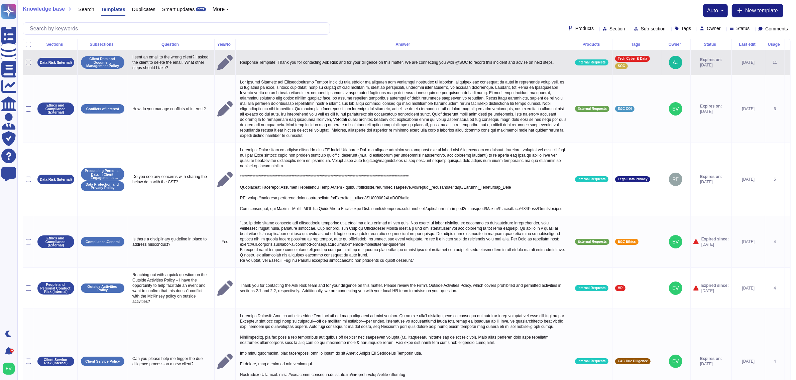
click at [28, 61] on div at bounding box center [28, 62] width 5 height 5
click at [0, 0] on input "checkbox" at bounding box center [0, 0] width 0 height 0
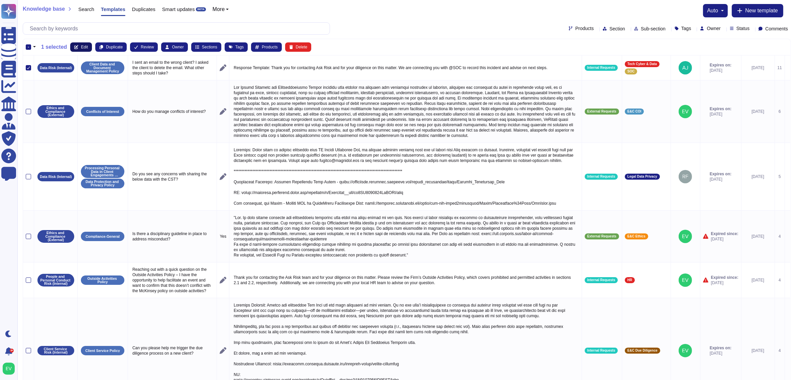
click at [82, 47] on span "Edit" at bounding box center [84, 47] width 7 height 4
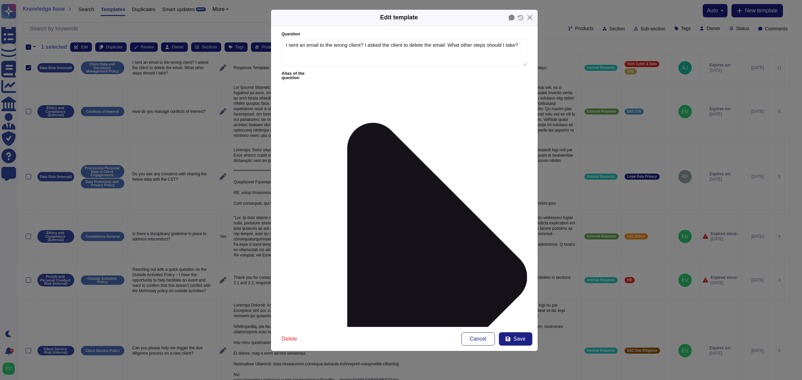
type textarea "I sent an email to the wrong client? I asked the client to delete the email. Wh…"
type textarea "Response Template: Thank you for contacting Ask Risk and for your diligence on …"
click at [522, 20] on icon at bounding box center [521, 17] width 6 height 5
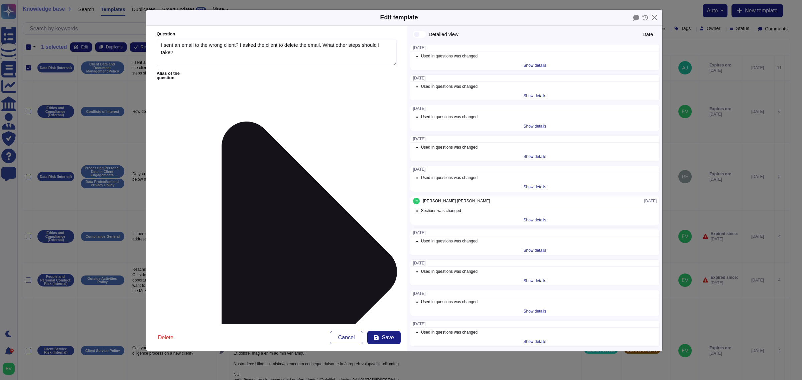
click at [532, 126] on div "Show details" at bounding box center [535, 126] width 28 height 9
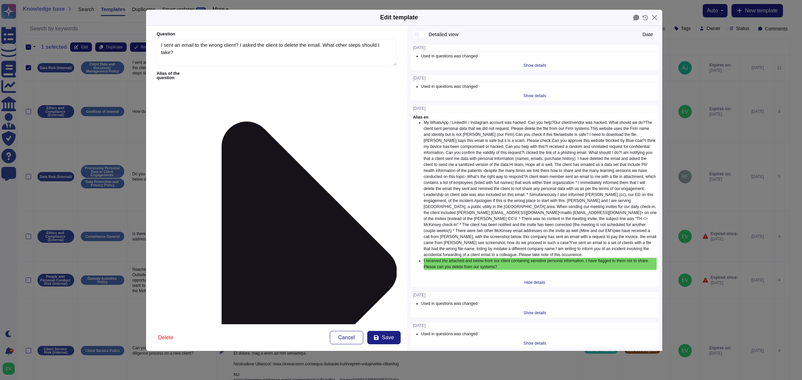
click at [532, 69] on div "Show details" at bounding box center [535, 65] width 28 height 9
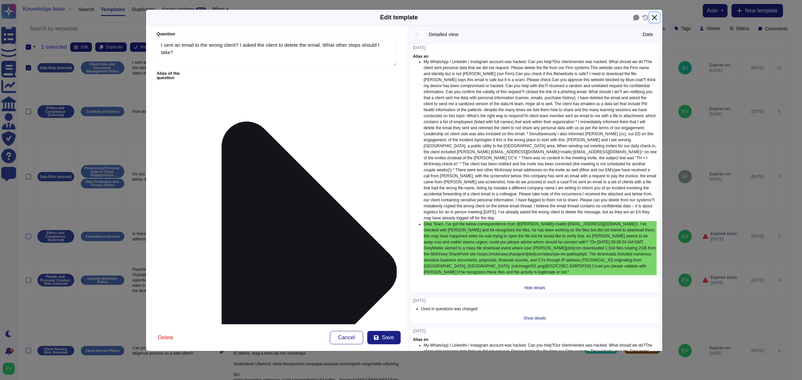
click at [652, 19] on button "Close" at bounding box center [654, 17] width 10 height 10
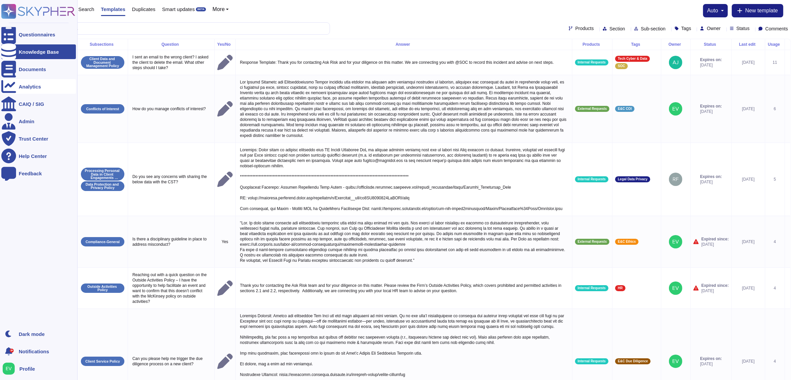
click at [58, 91] on div "Analytics" at bounding box center [38, 86] width 75 height 15
